Goal: Entertainment & Leisure: Consume media (video, audio)

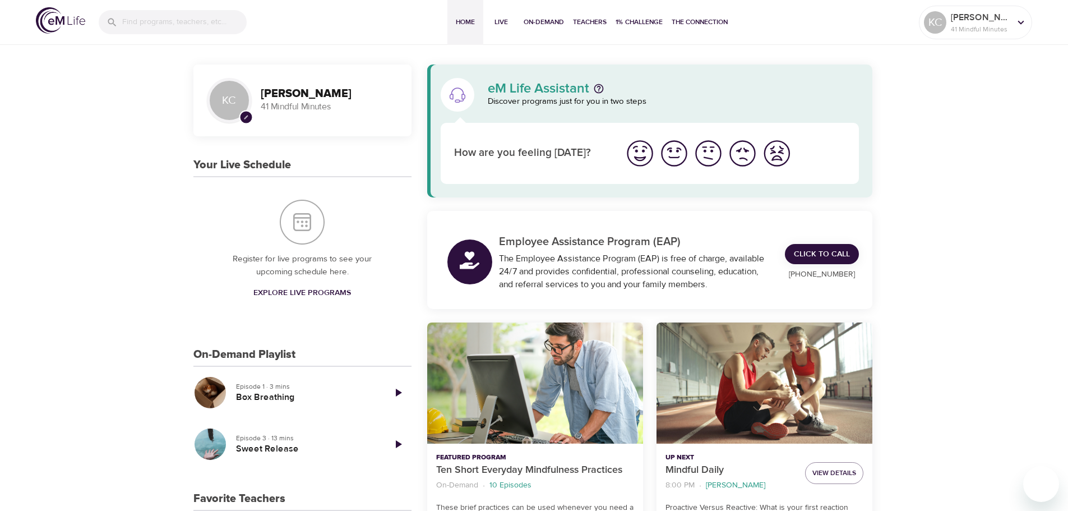
click at [401, 446] on icon "Play Episode" at bounding box center [397, 443] width 13 height 13
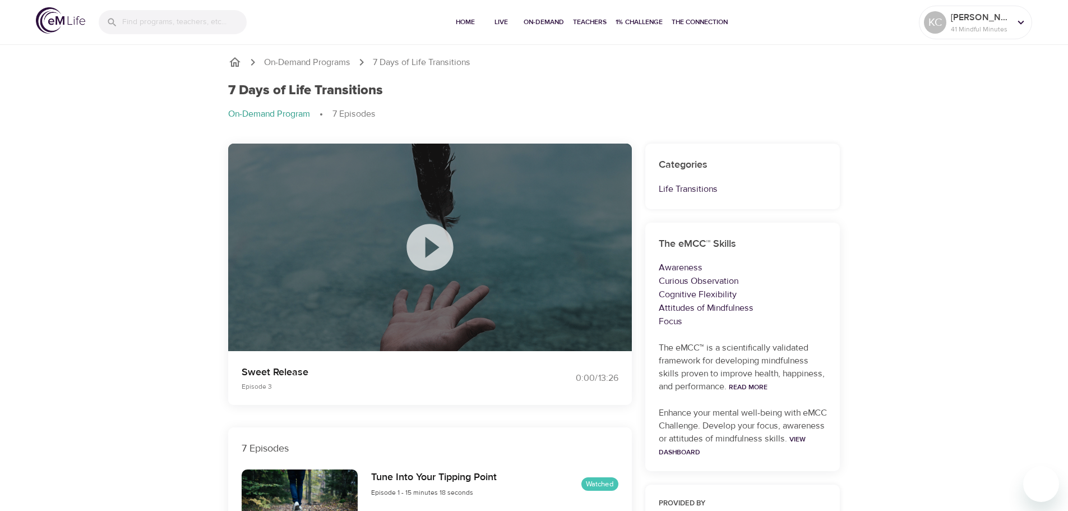
click at [432, 248] on icon at bounding box center [430, 247] width 56 height 56
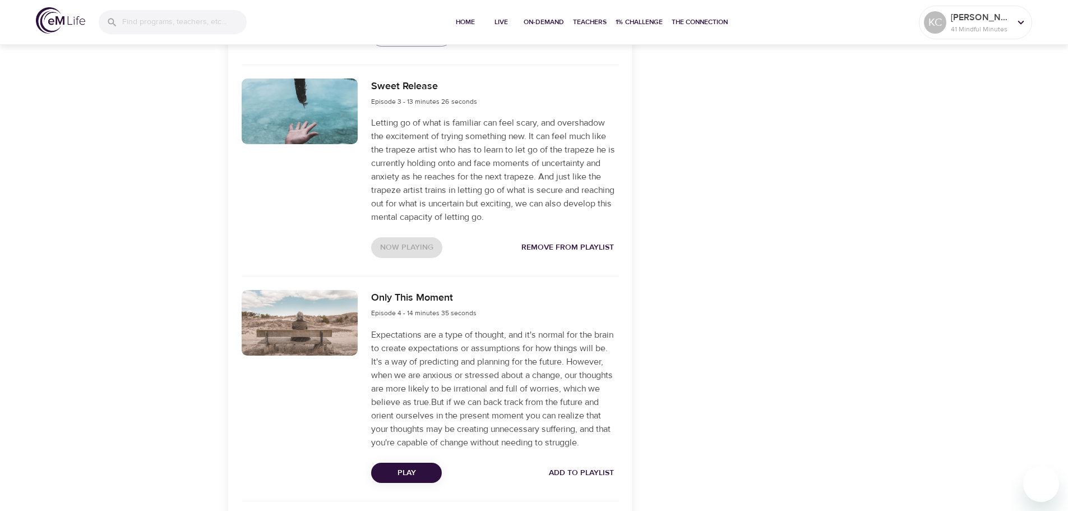
scroll to position [785, 0]
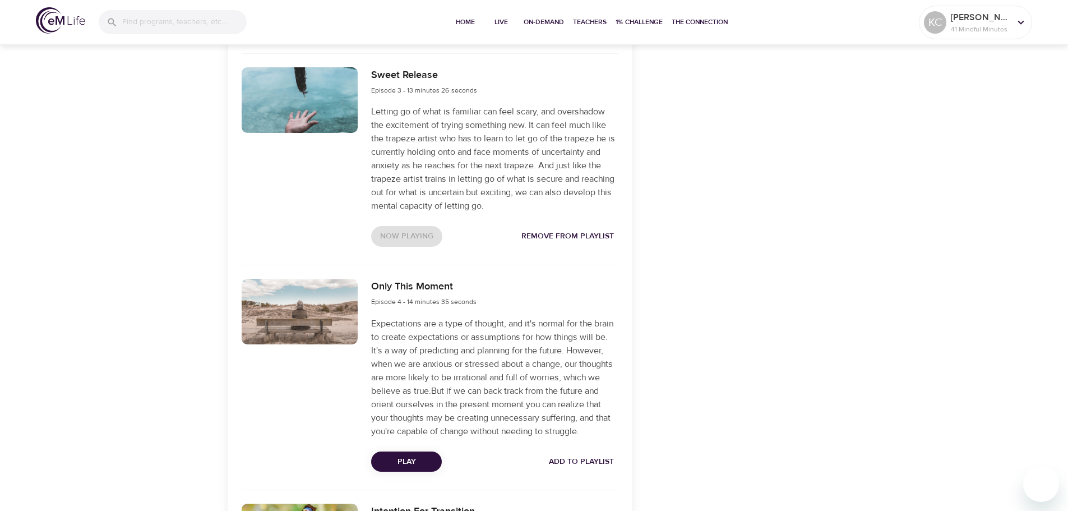
click at [576, 238] on span "Remove from Playlist" at bounding box center [567, 236] width 92 height 14
click at [585, 469] on span "Add to Playlist" at bounding box center [581, 462] width 65 height 14
click at [169, 242] on div "On-Demand Programs 7 Days of Life Transitions 7 Days of Life Transitions On-Dem…" at bounding box center [534, 269] width 1068 height 2025
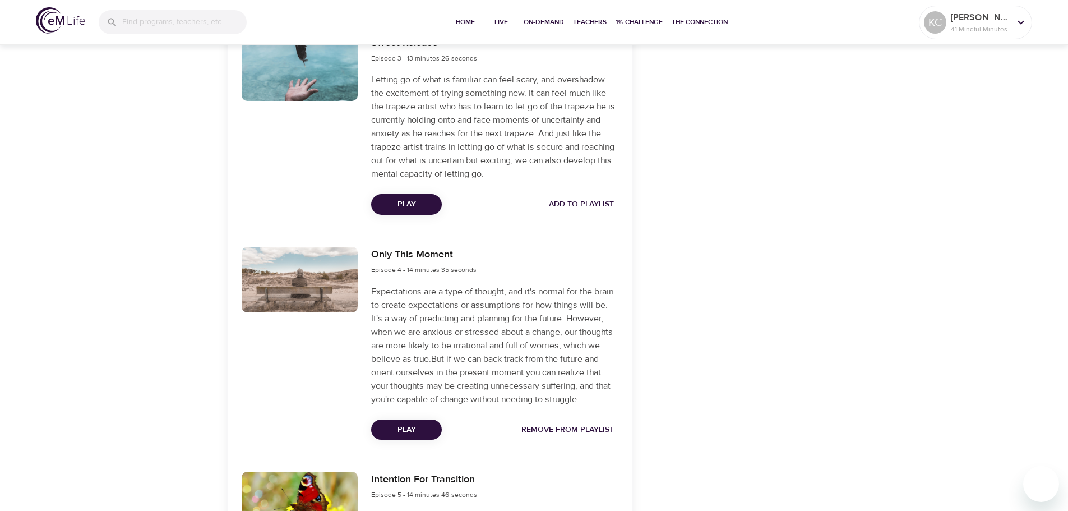
scroll to position [897, 0]
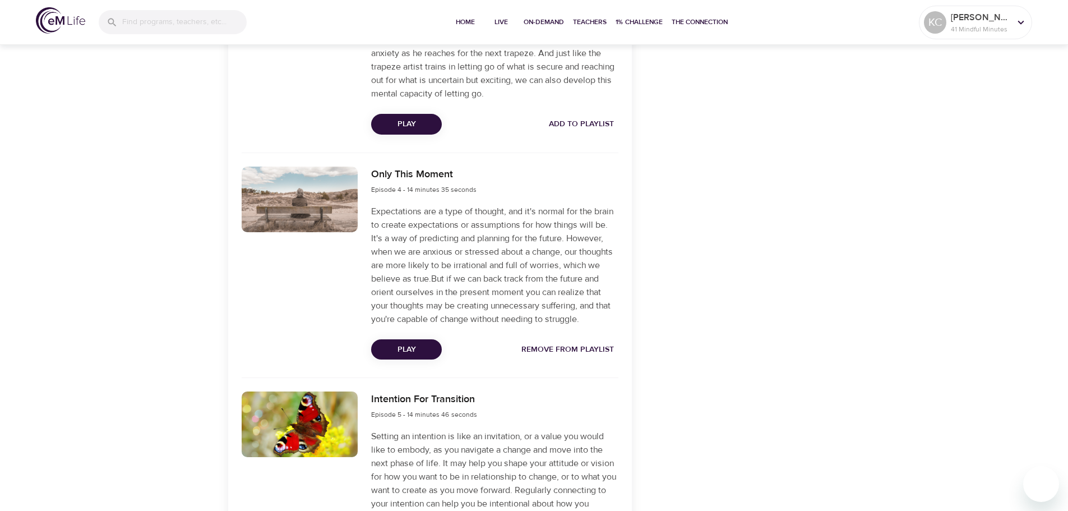
click at [592, 356] on span "Remove from Playlist" at bounding box center [567, 349] width 92 height 14
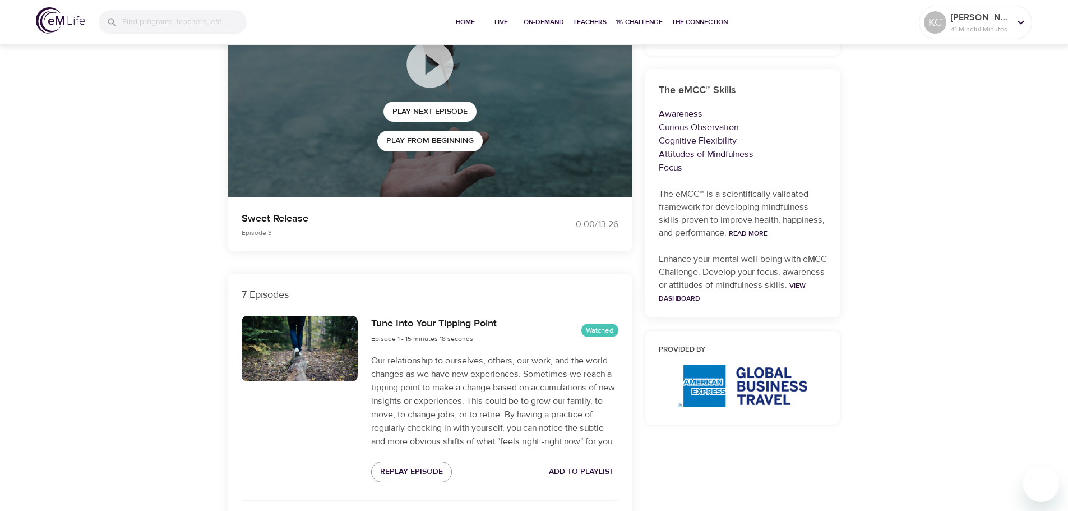
scroll to position [56, 0]
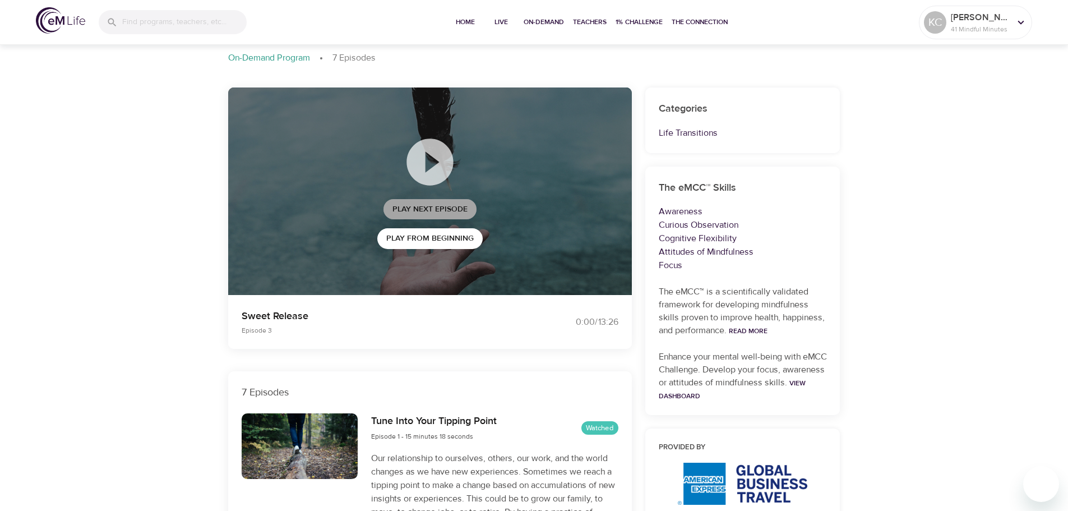
click at [456, 213] on span "Play Next Episode" at bounding box center [429, 209] width 75 height 14
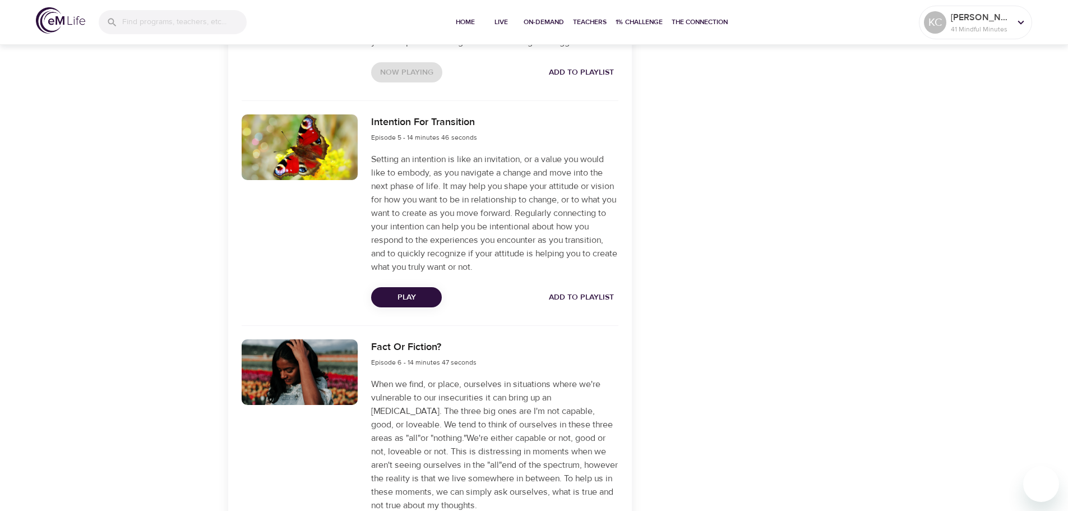
scroll to position [1177, 0]
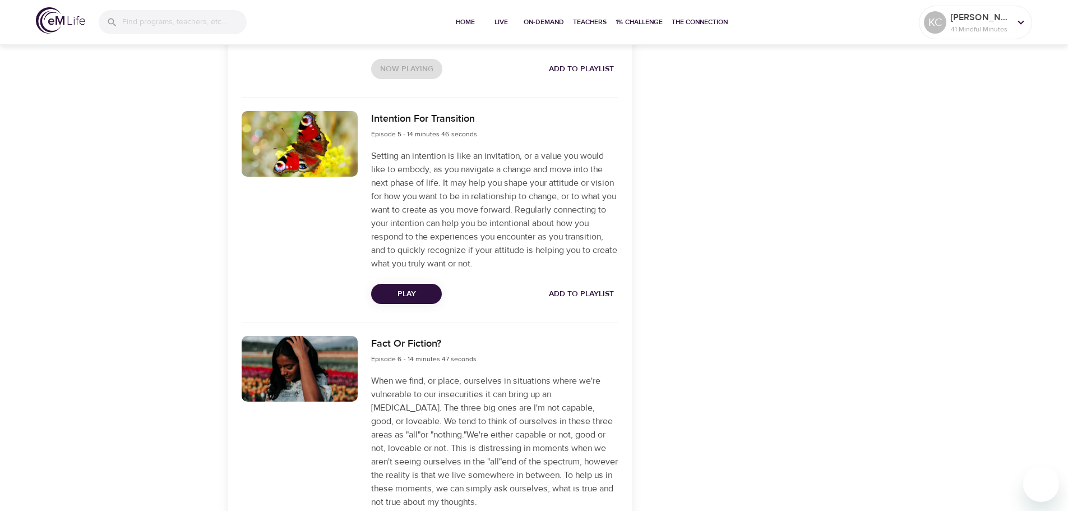
click at [594, 301] on span "Add to Playlist" at bounding box center [581, 294] width 65 height 14
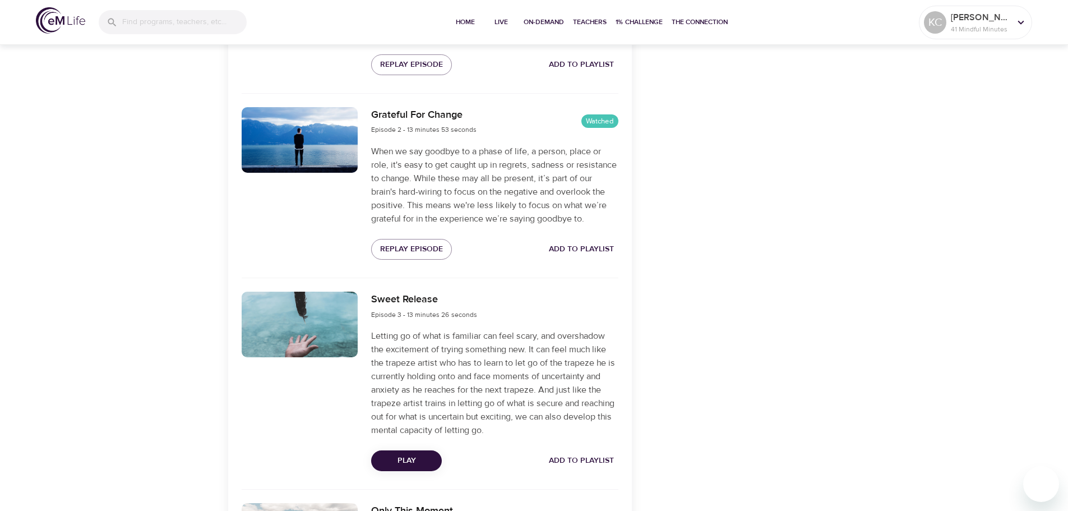
scroll to position [616, 0]
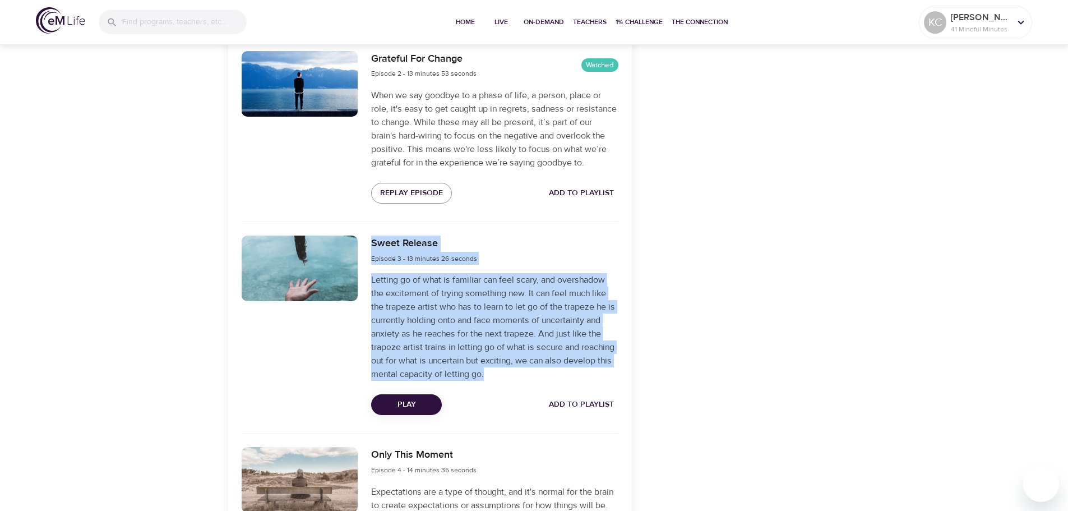
drag, startPoint x: 371, startPoint y: 243, endPoint x: 493, endPoint y: 374, distance: 179.2
click at [493, 374] on div "Sweet Release Episode 3 - 13 minutes 26 seconds Letting go of what is familiar …" at bounding box center [494, 325] width 260 height 193
copy div "Sweet Release Episode 3 - 13 minutes 26 seconds Letting go of what is familiar …"
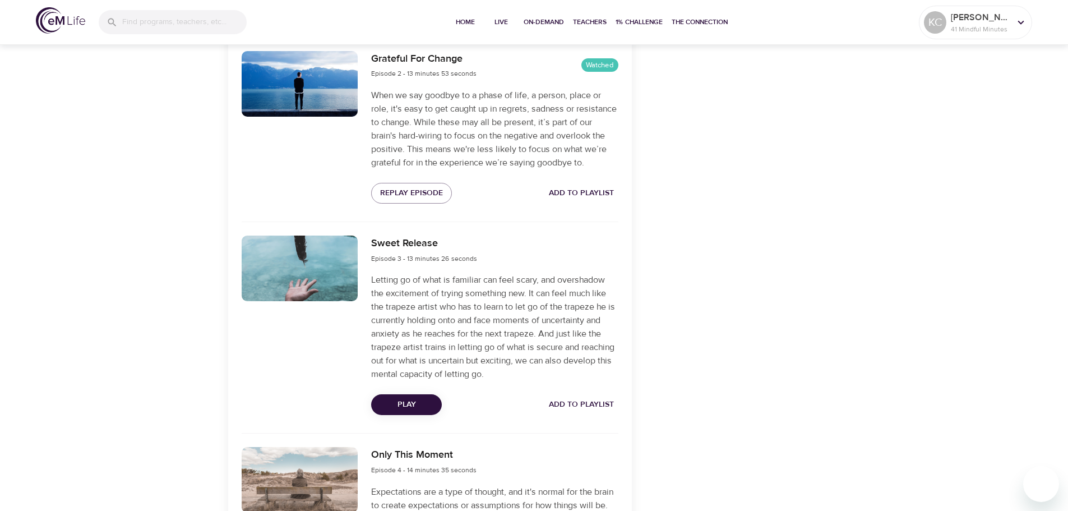
click at [83, 287] on div "On-Demand Programs 7 Days of Life Transitions 7 Days of Life Transitions On-Dem…" at bounding box center [534, 438] width 1068 height 2025
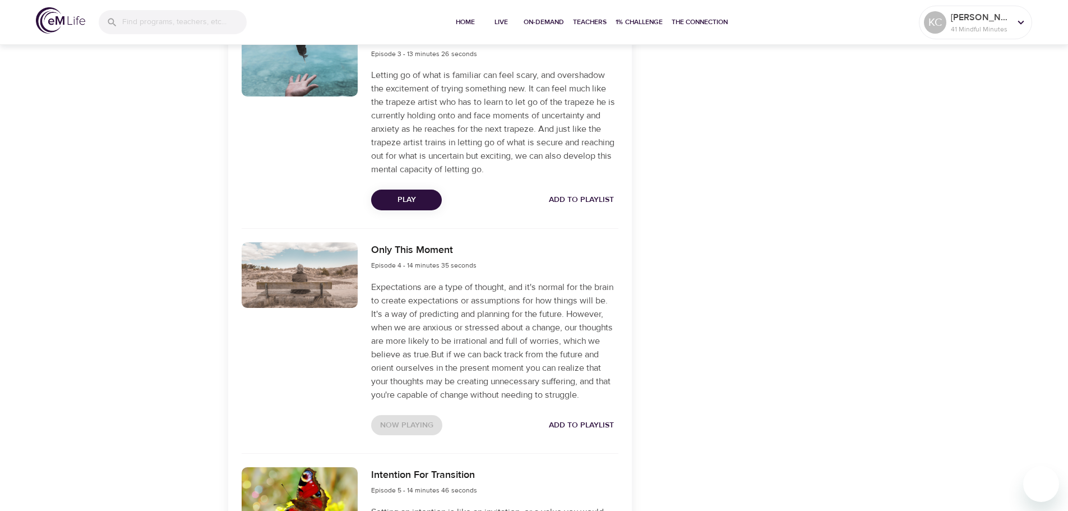
scroll to position [841, 0]
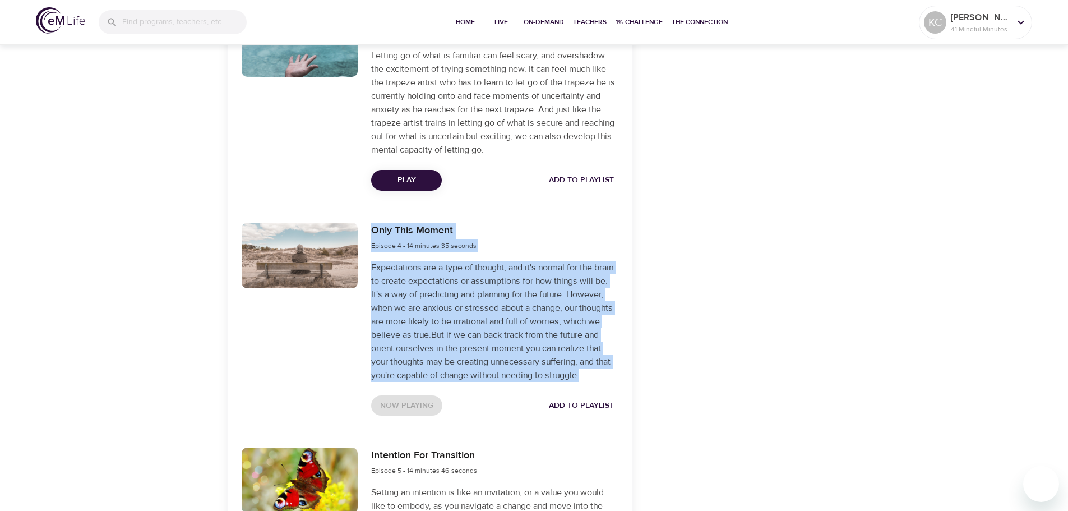
drag, startPoint x: 372, startPoint y: 230, endPoint x: 423, endPoint y: 388, distance: 165.7
click at [423, 388] on div "Only This Moment Episode 4 - 14 minutes 35 seconds Expectations are a type of t…" at bounding box center [494, 319] width 260 height 206
copy div "Only This Moment Episode 4 - 14 minutes 35 seconds Expectations are a type of t…"
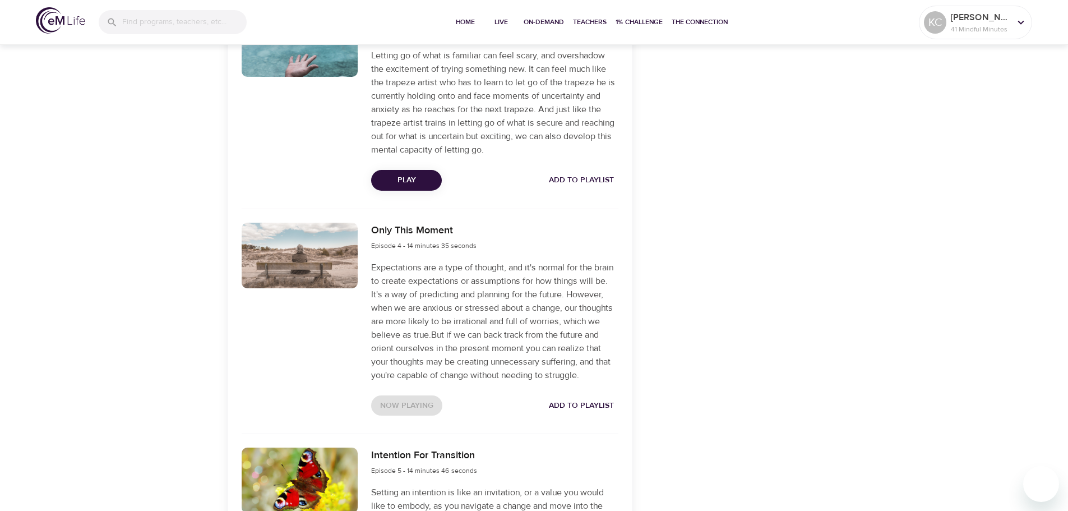
click at [128, 285] on div "On-Demand Programs 7 Days of Life Transitions 7 Days of Life Transitions On-Dem…" at bounding box center [534, 213] width 1068 height 2025
click at [840, 227] on div "Categories Life Transitions The eMCC™ Skills Awareness Curious Observation Cogn…" at bounding box center [742, 236] width 208 height 1881
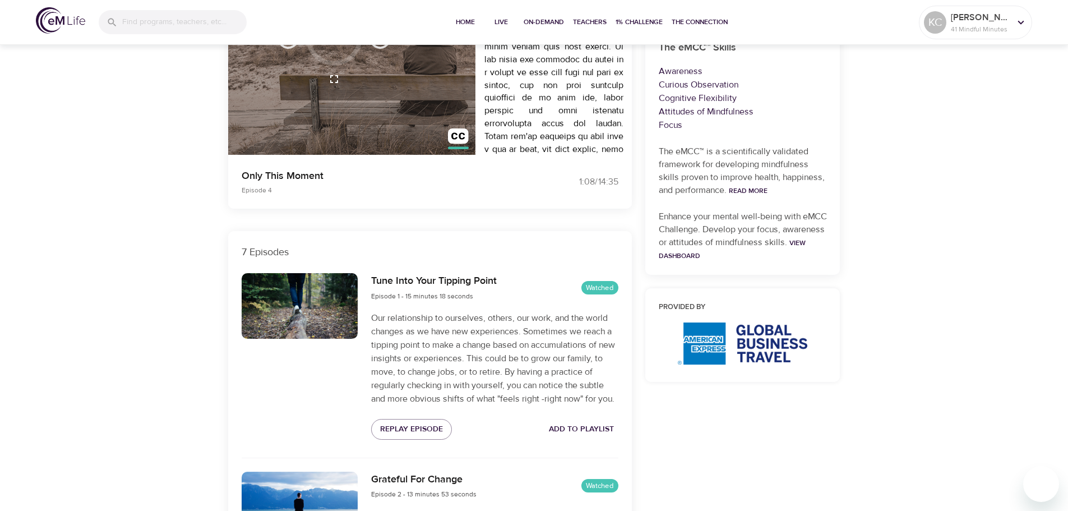
scroll to position [56, 0]
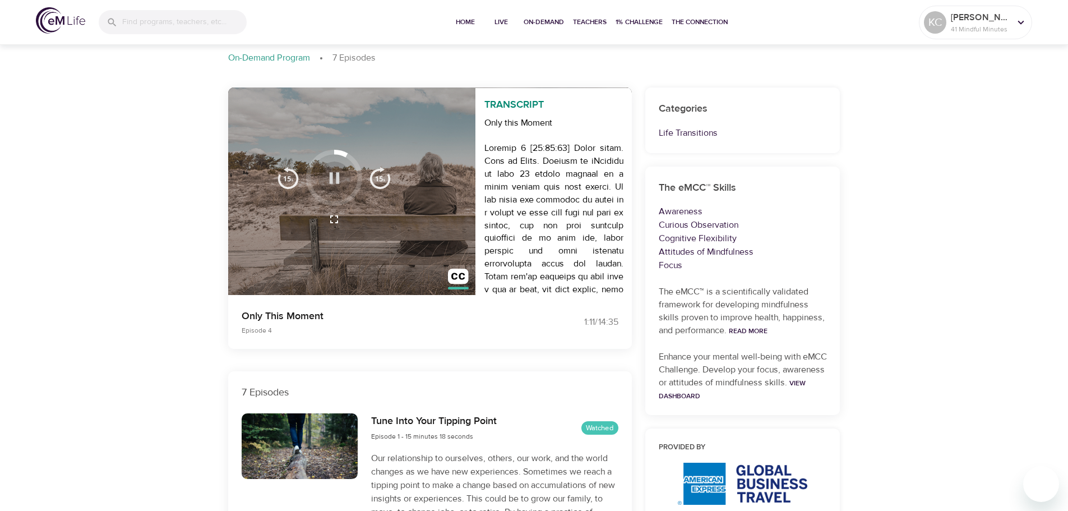
click at [335, 178] on icon "button" at bounding box center [334, 178] width 20 height 20
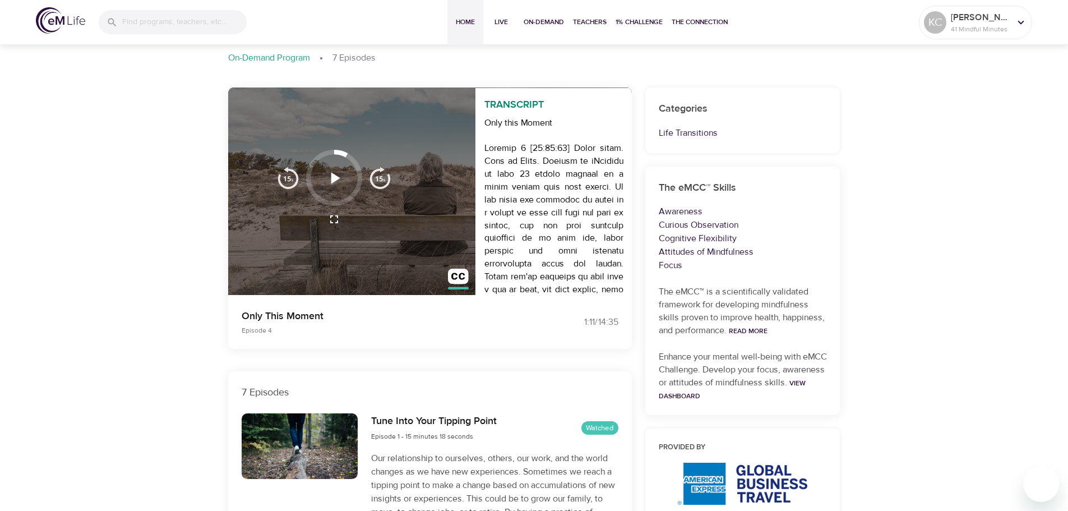
click at [460, 18] on span "Home" at bounding box center [465, 22] width 27 height 12
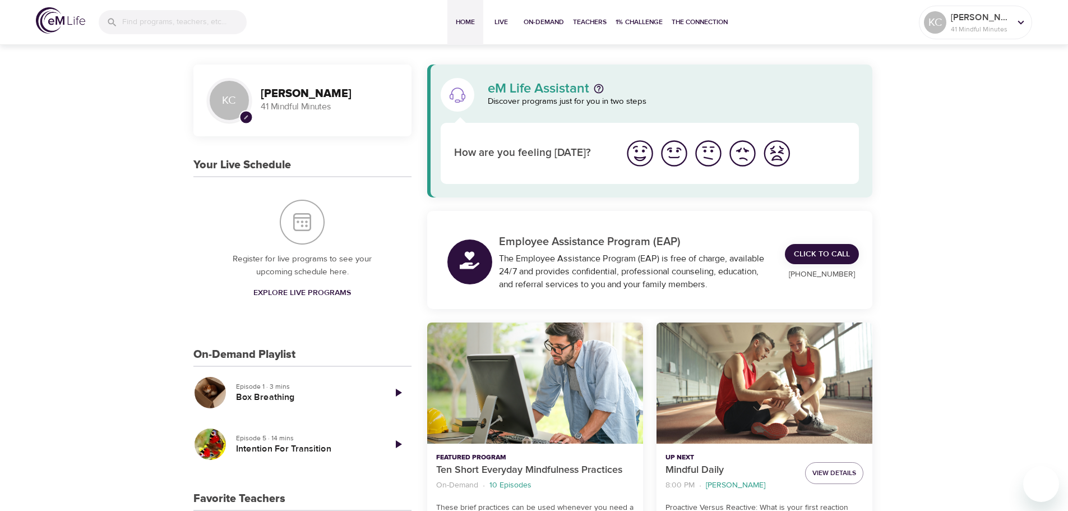
click at [402, 445] on icon "Play Episode" at bounding box center [397, 443] width 13 height 13
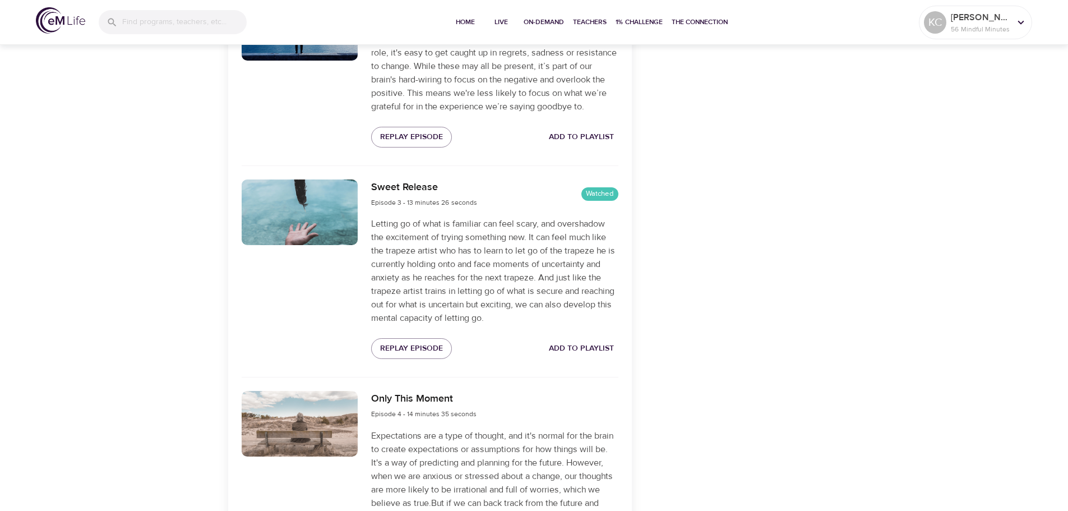
scroll to position [841, 0]
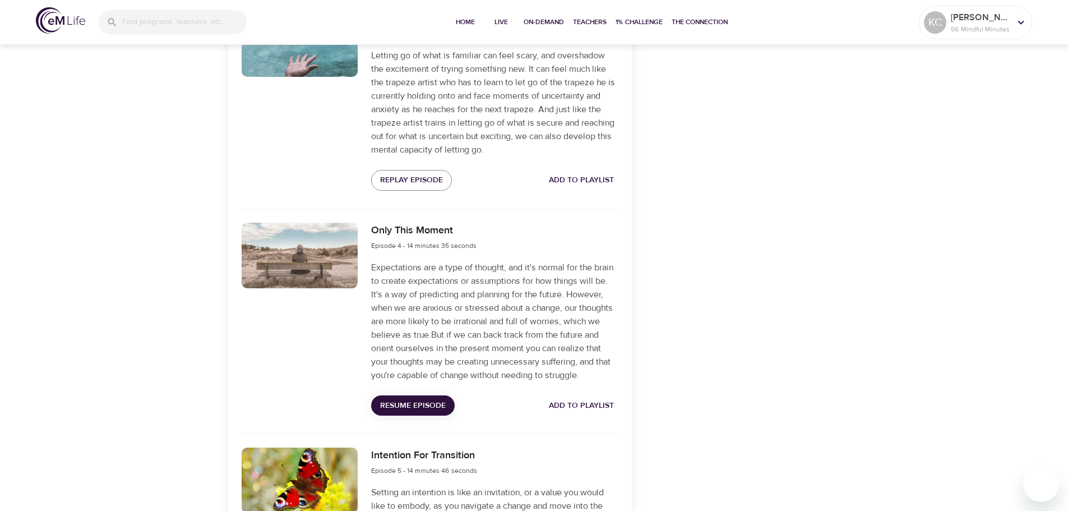
click at [425, 412] on span "Resume Episode" at bounding box center [413, 405] width 66 height 14
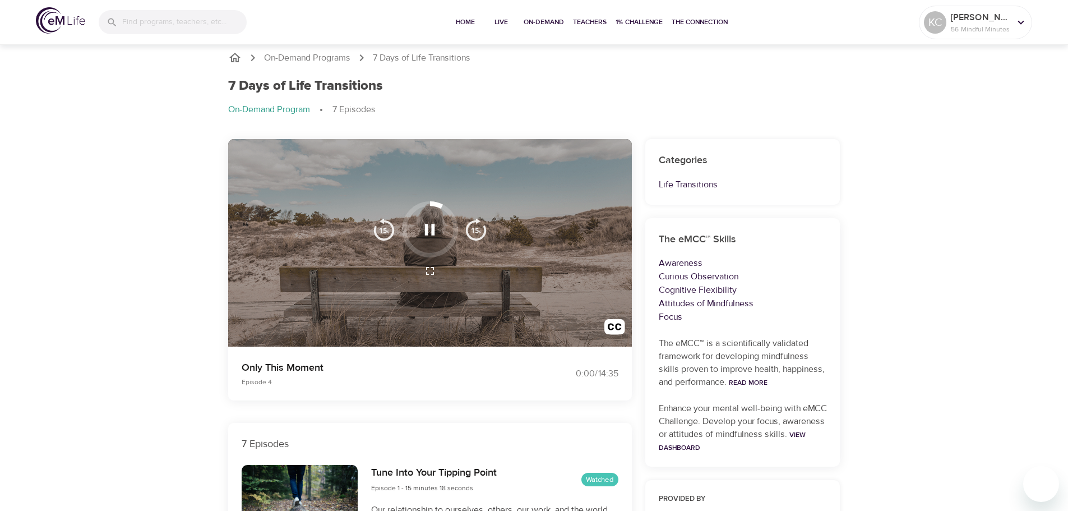
scroll to position [0, 0]
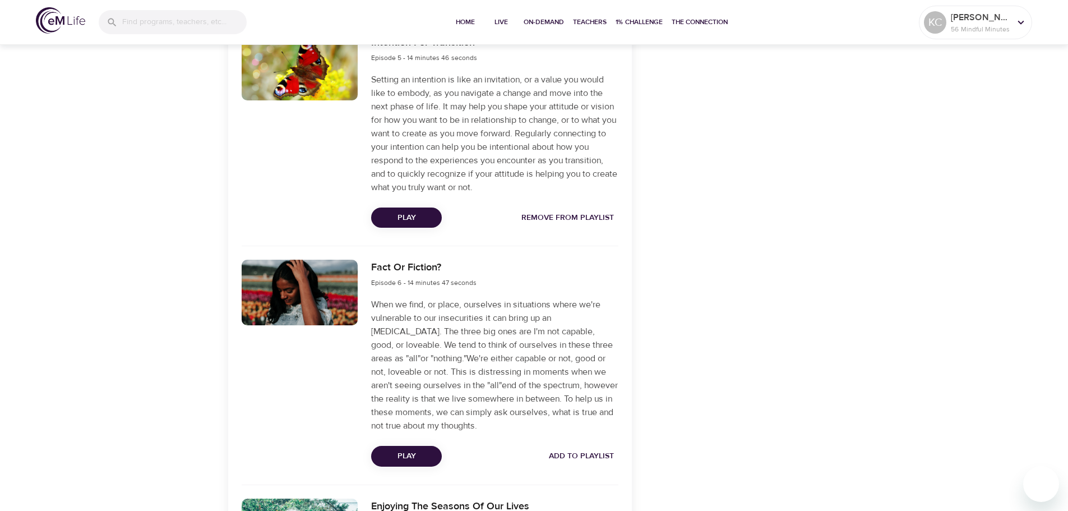
scroll to position [1233, 0]
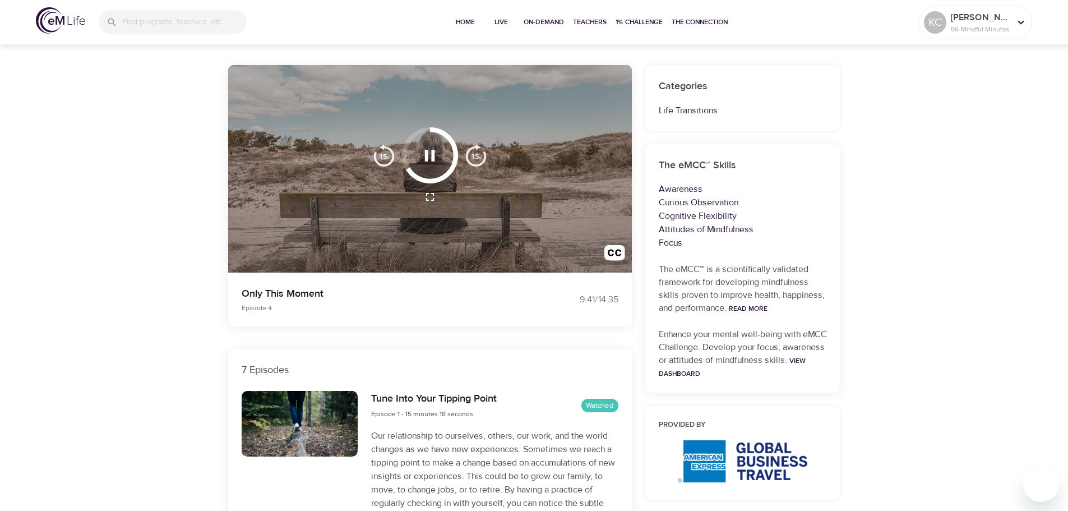
scroll to position [0, 0]
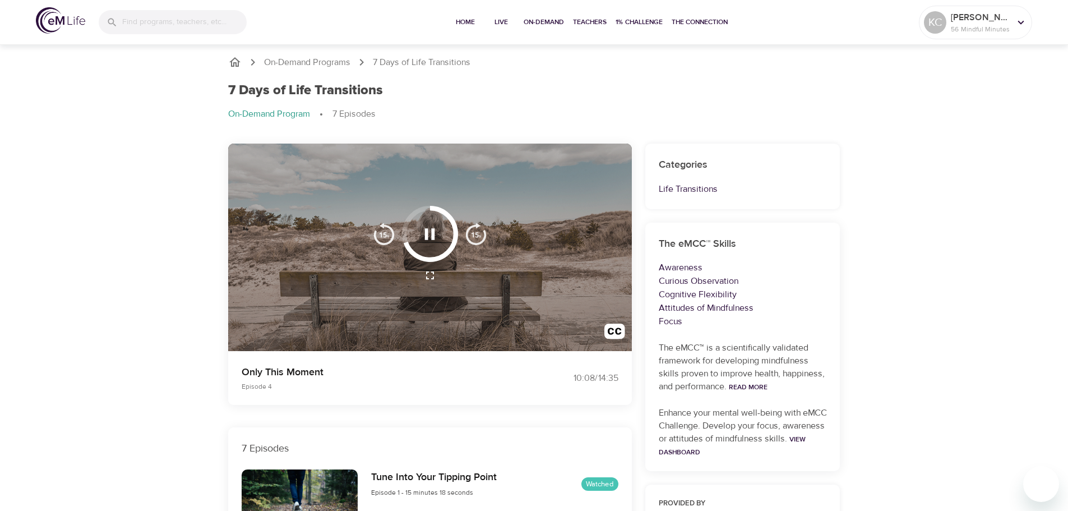
click at [549, 99] on div "7 Days of Life Transitions On-Demand Program 7 Episodes" at bounding box center [533, 106] width 625 height 61
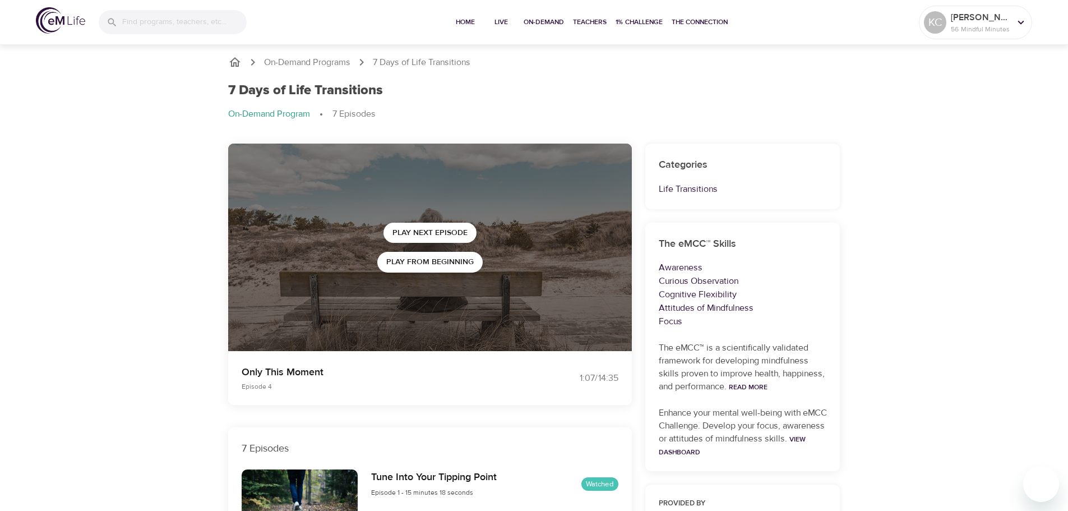
click at [238, 60] on icon "breadcrumb" at bounding box center [234, 62] width 11 height 10
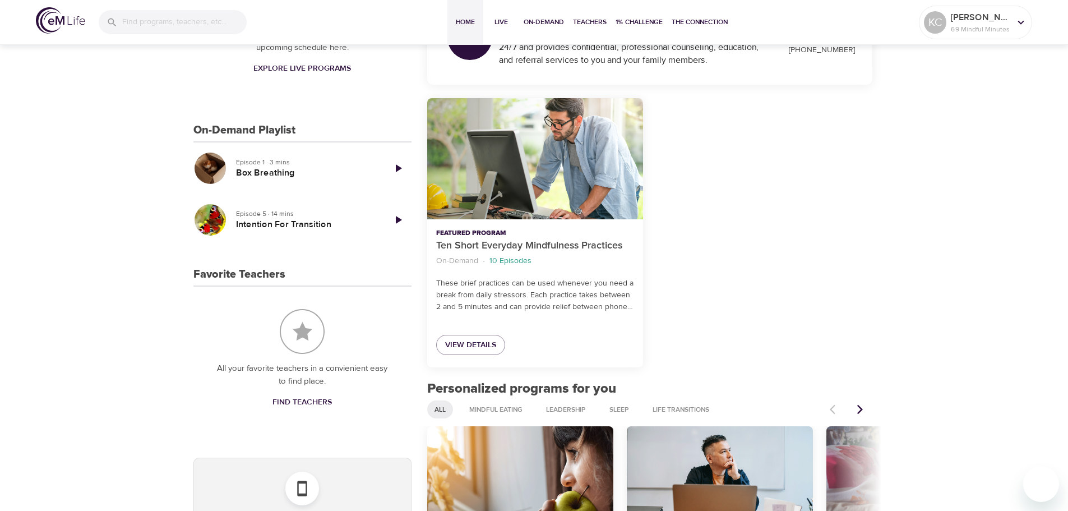
scroll to position [224, 0]
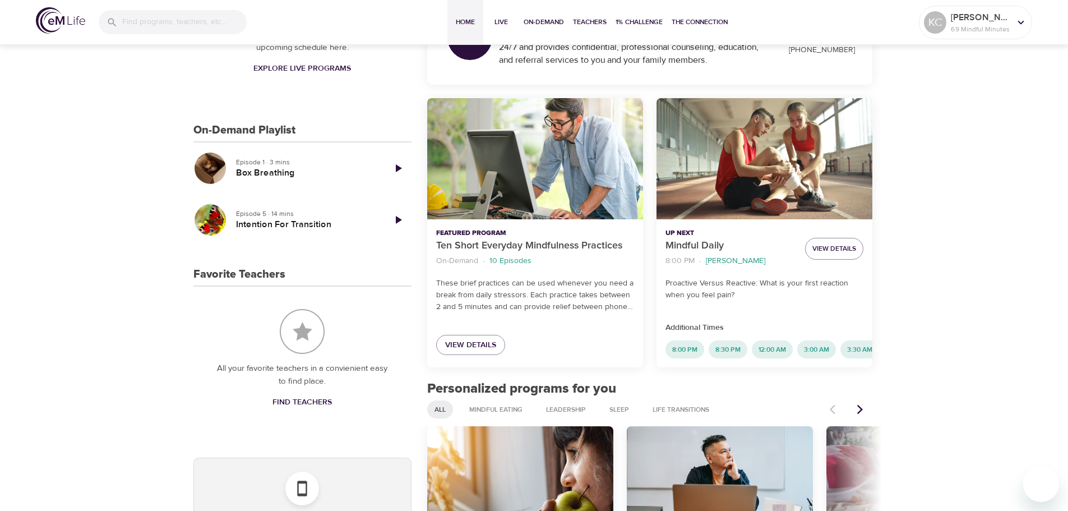
click at [393, 220] on icon "Play Episode" at bounding box center [397, 219] width 13 height 13
